Goal: Transaction & Acquisition: Purchase product/service

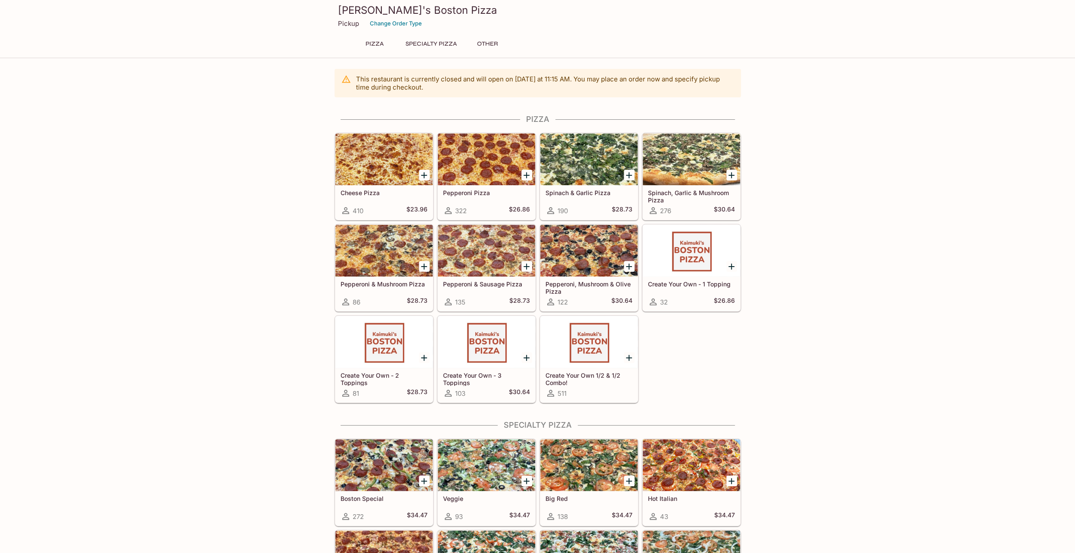
drag, startPoint x: 698, startPoint y: 192, endPoint x: 669, endPoint y: 169, distance: 37.0
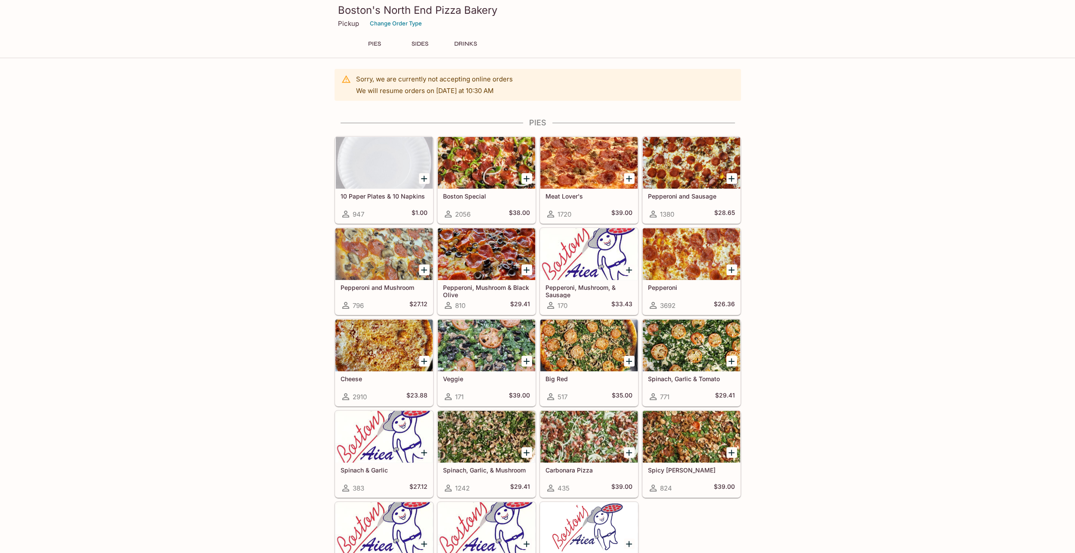
click at [732, 270] on icon "Add Pepperoni" at bounding box center [731, 270] width 10 height 10
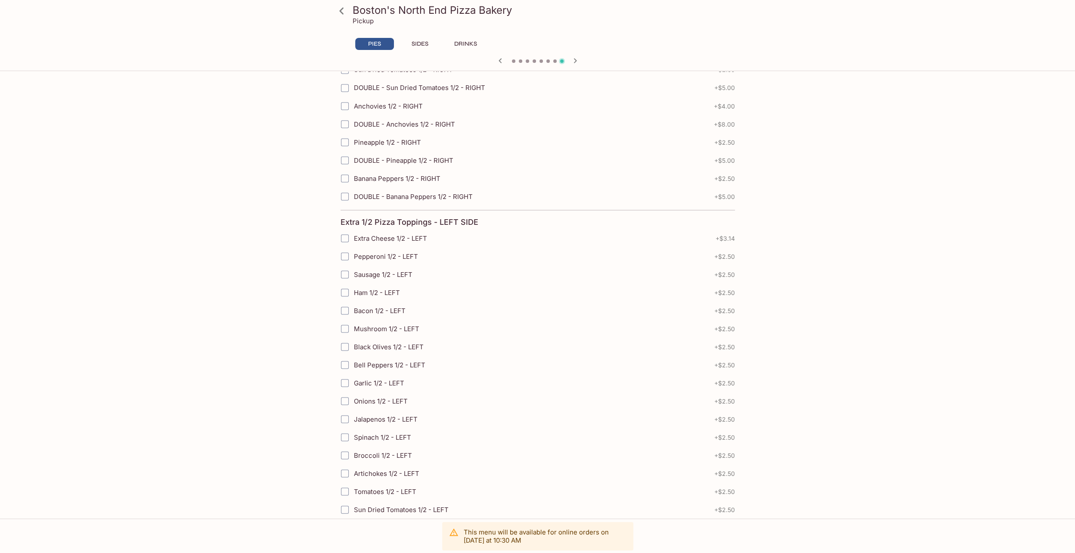
scroll to position [1604, 0]
